Goal: Information Seeking & Learning: Learn about a topic

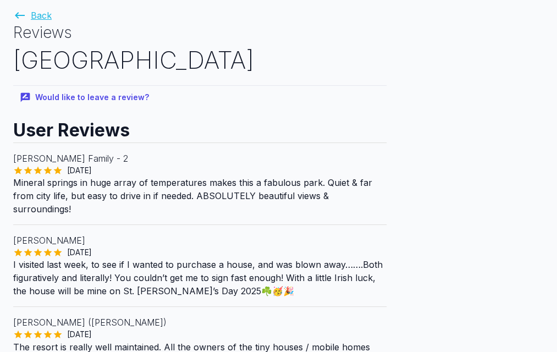
click at [43, 12] on link "Back" at bounding box center [32, 15] width 38 height 11
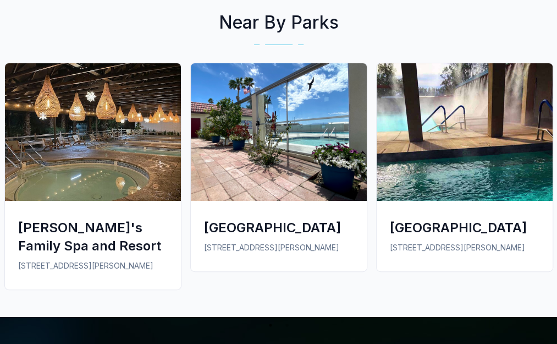
scroll to position [1613, 0]
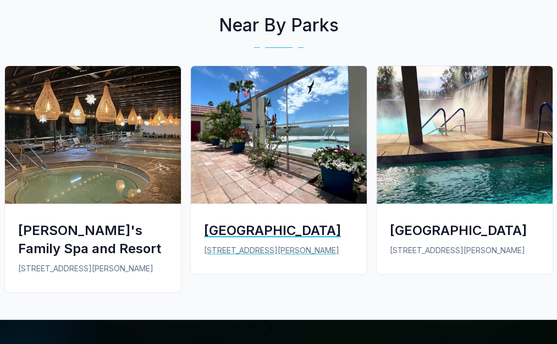
click at [235, 221] on div "Sparkling Waters RV Resort" at bounding box center [279, 230] width 150 height 18
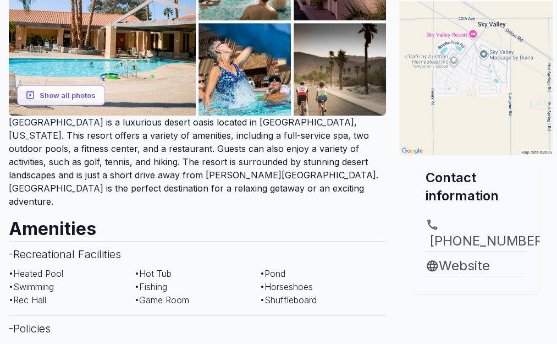
scroll to position [240, 0]
